Goal: Task Accomplishment & Management: Use online tool/utility

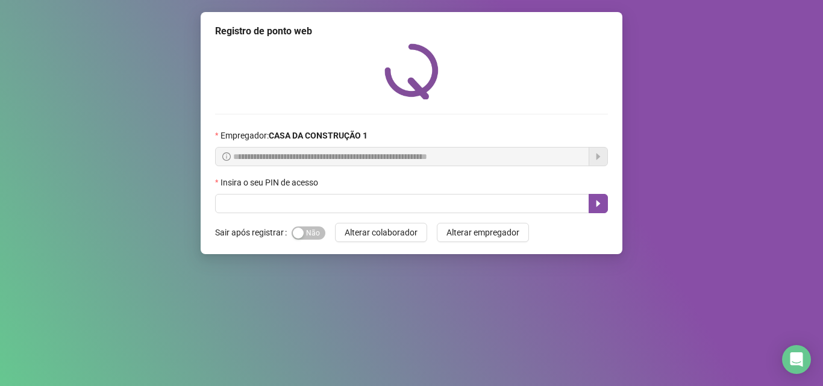
click at [302, 226] on div "Sim Não" at bounding box center [309, 233] width 34 height 14
click at [302, 234] on div "button" at bounding box center [298, 233] width 11 height 11
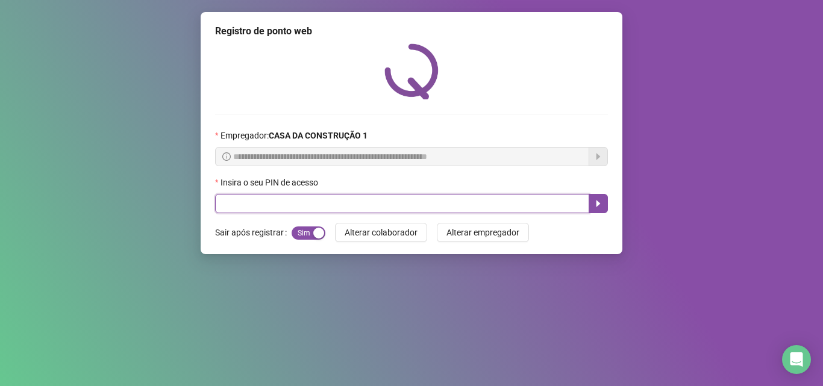
click at [292, 202] on input "text" at bounding box center [402, 203] width 374 height 19
type input "****"
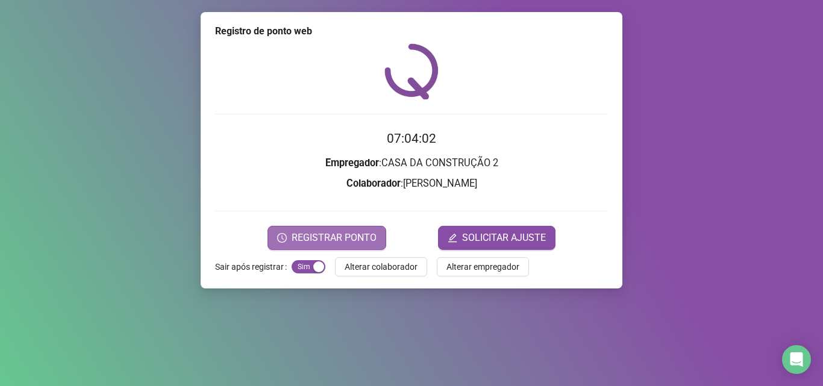
click at [325, 243] on span "REGISTRAR PONTO" at bounding box center [334, 238] width 85 height 14
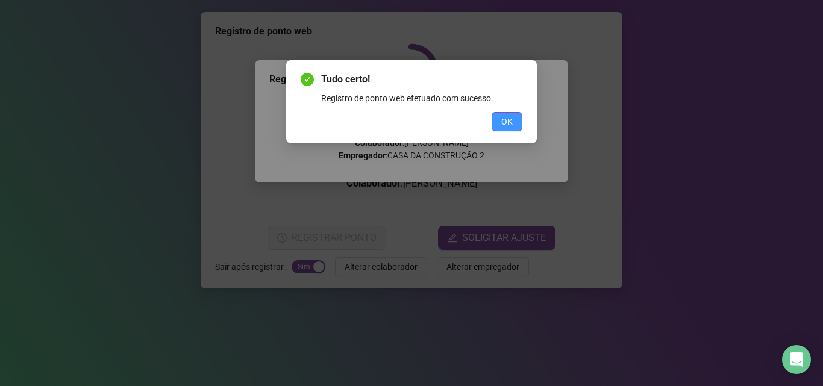
click at [513, 118] on button "OK" at bounding box center [507, 121] width 31 height 19
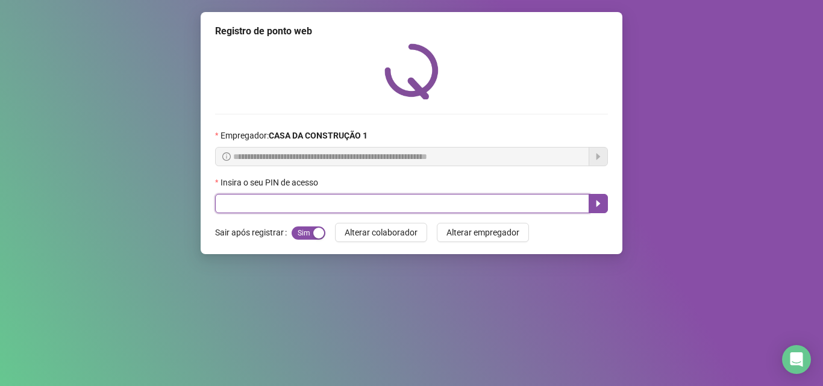
click at [290, 202] on input "text" at bounding box center [402, 203] width 374 height 19
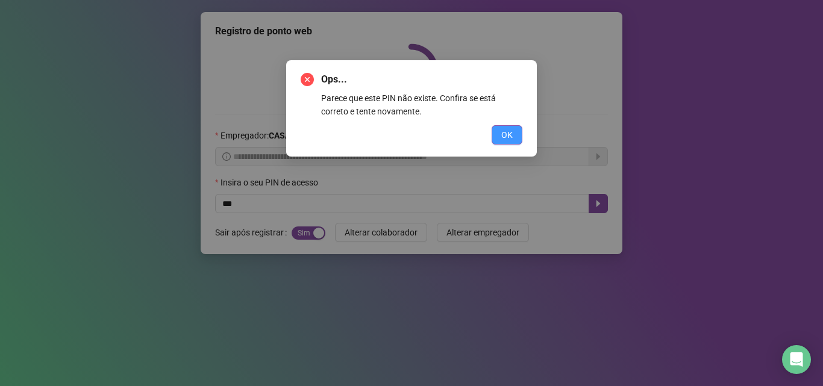
click at [498, 131] on button "OK" at bounding box center [507, 134] width 31 height 19
click at [502, 133] on span "OK" at bounding box center [506, 134] width 11 height 13
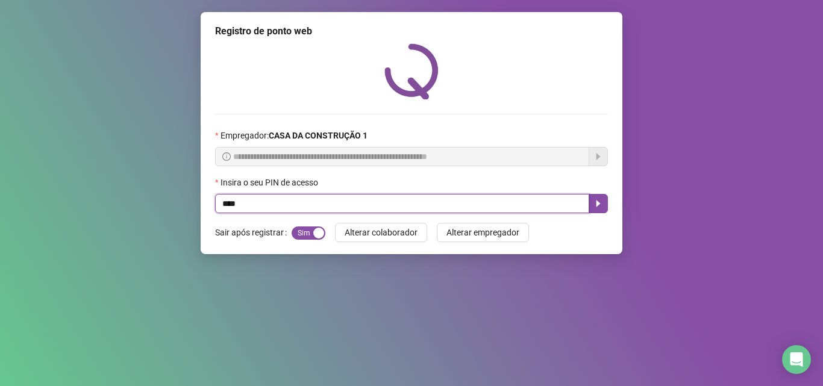
type input "****"
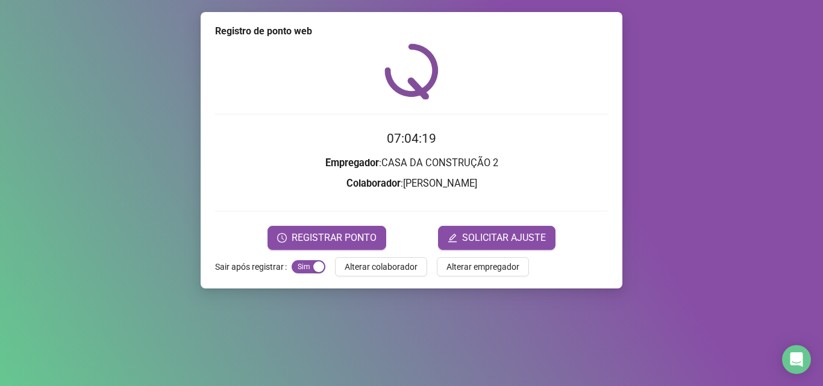
click at [350, 251] on div "Registro de ponto web 07:04:19 Empregador : CASA DA CONSTRUÇÃO 2 Colaborador : …" at bounding box center [412, 150] width 422 height 277
click at [350, 240] on span "REGISTRAR PONTO" at bounding box center [334, 238] width 85 height 14
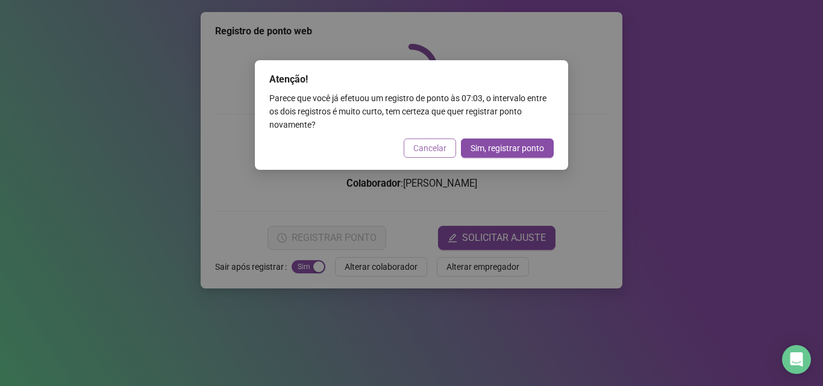
click at [439, 139] on button "Cancelar" at bounding box center [430, 148] width 52 height 19
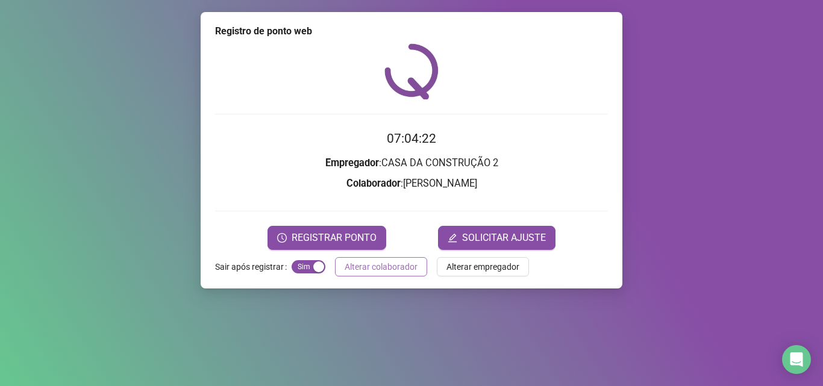
click at [345, 268] on span "Alterar colaborador" at bounding box center [381, 266] width 73 height 13
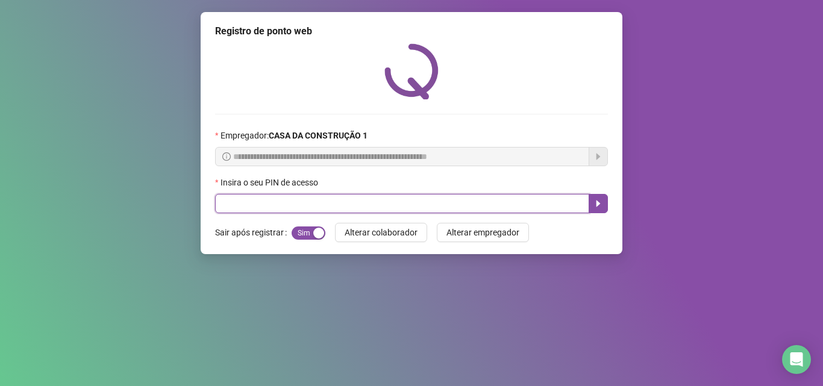
click at [293, 210] on input "text" at bounding box center [402, 203] width 374 height 19
type input "****"
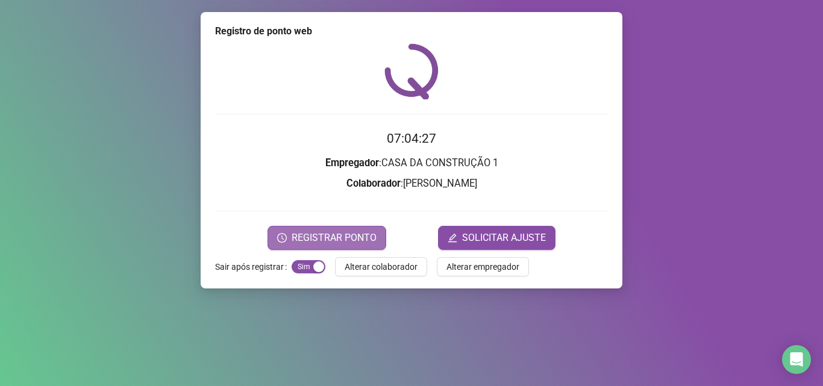
drag, startPoint x: 311, startPoint y: 213, endPoint x: 326, endPoint y: 243, distance: 33.1
click at [311, 215] on form "07:04:27 Empregador : CASA DA CONSTRUÇÃO 1 Colaborador : [PERSON_NAME] REGISTRA…" at bounding box center [411, 189] width 393 height 121
click at [326, 243] on span "REGISTRAR PONTO" at bounding box center [334, 238] width 85 height 14
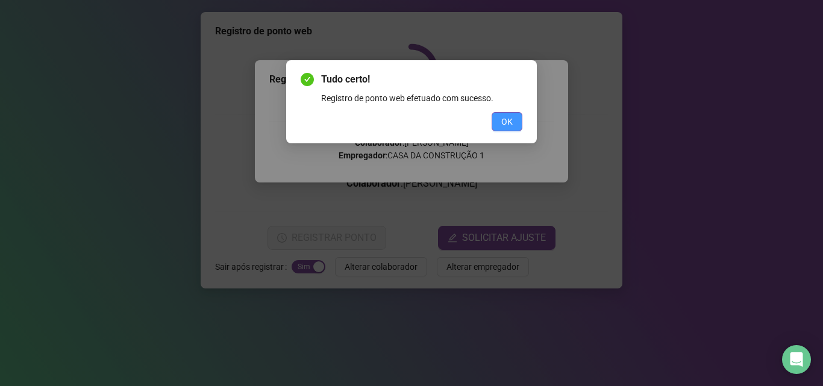
click at [505, 116] on span "OK" at bounding box center [506, 121] width 11 height 13
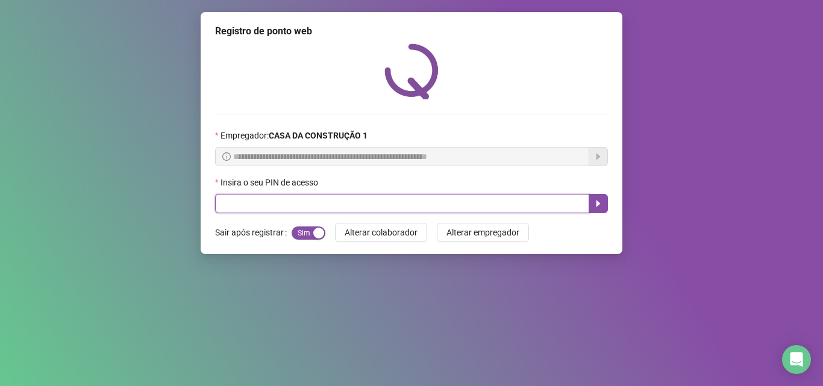
click at [312, 204] on input "text" at bounding box center [402, 203] width 374 height 19
type input "****"
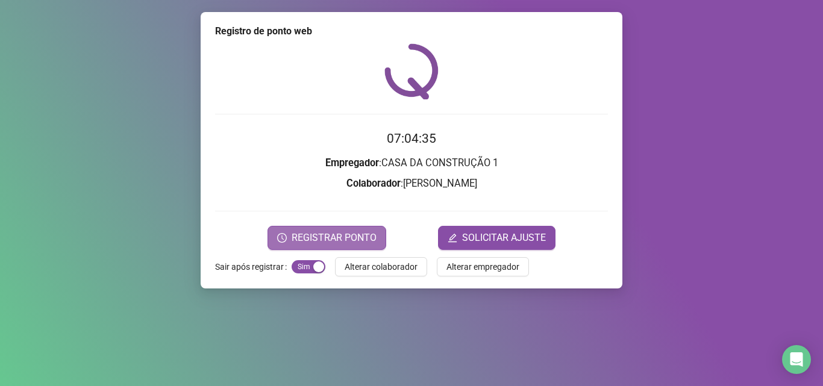
click at [352, 234] on span "REGISTRAR PONTO" at bounding box center [334, 238] width 85 height 14
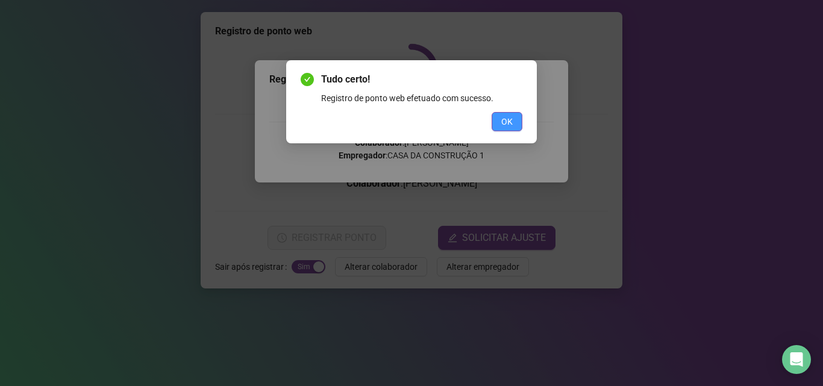
click at [508, 119] on span "OK" at bounding box center [506, 121] width 11 height 13
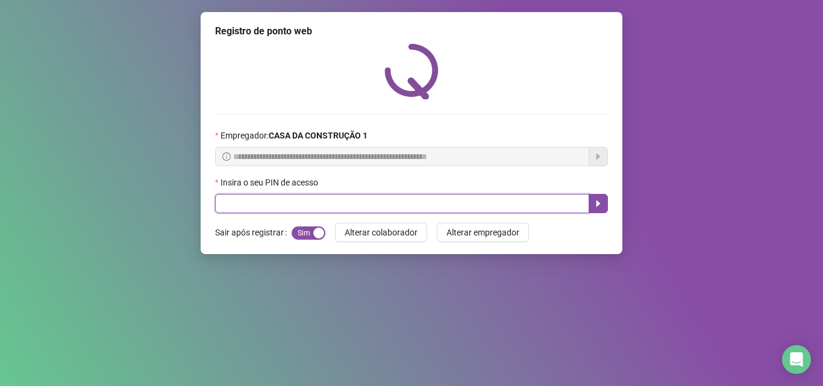
click at [371, 204] on input "text" at bounding box center [402, 203] width 374 height 19
type input "****"
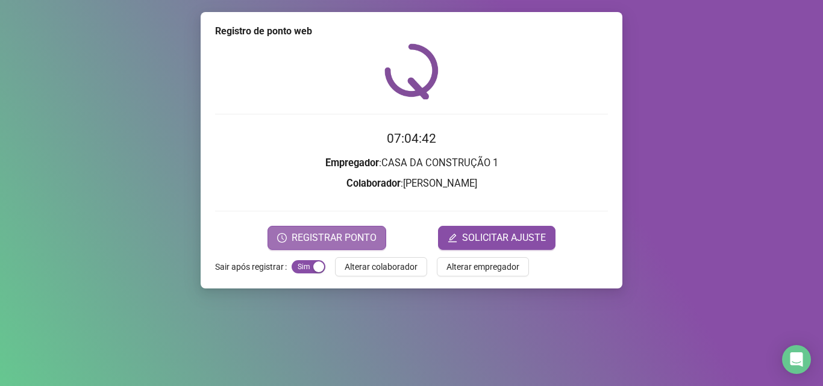
click at [308, 234] on span "REGISTRAR PONTO" at bounding box center [334, 238] width 85 height 14
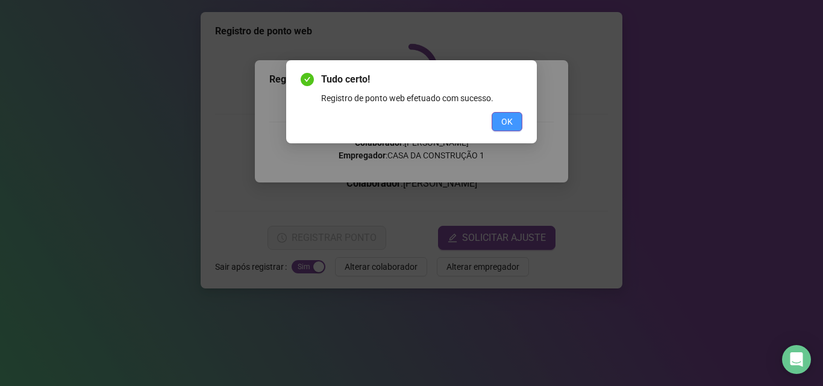
click at [508, 118] on span "OK" at bounding box center [506, 121] width 11 height 13
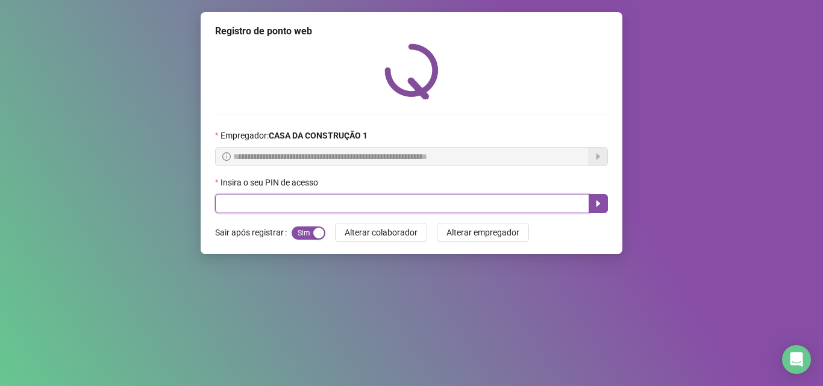
click at [330, 203] on input "text" at bounding box center [402, 203] width 374 height 19
type input "****"
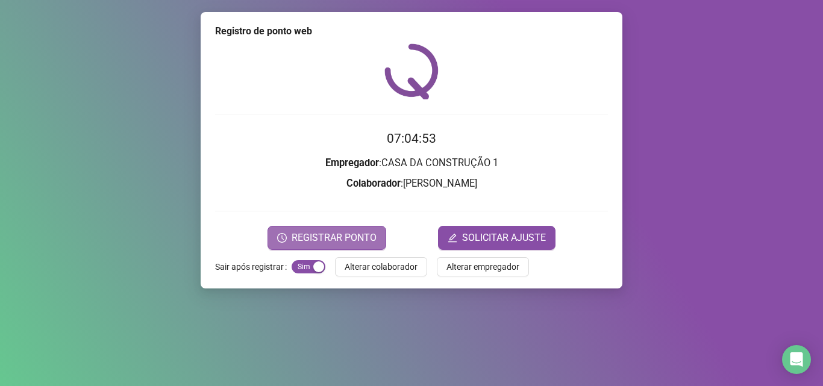
click at [343, 228] on button "REGISTRAR PONTO" at bounding box center [327, 238] width 119 height 24
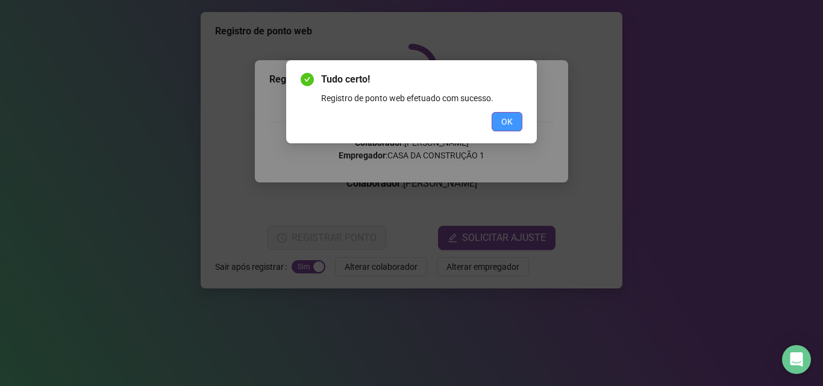
click at [504, 126] on span "OK" at bounding box center [506, 121] width 11 height 13
